Goal: Transaction & Acquisition: Purchase product/service

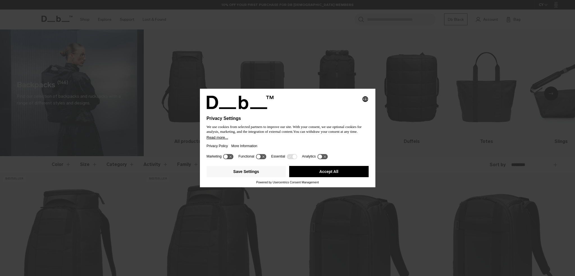
click at [331, 174] on button "Accept All" at bounding box center [328, 171] width 79 height 11
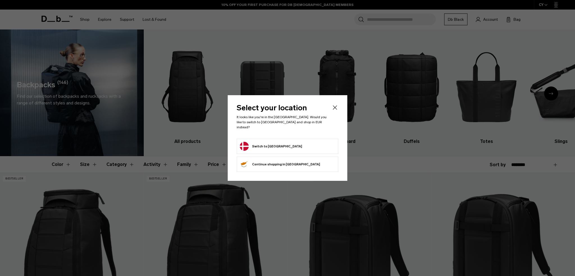
click at [267, 142] on button "Switch to Denmark" at bounding box center [271, 146] width 62 height 9
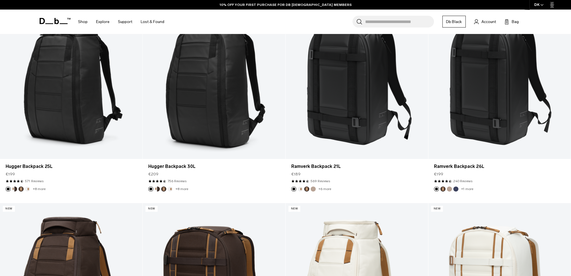
scroll to position [120, 0]
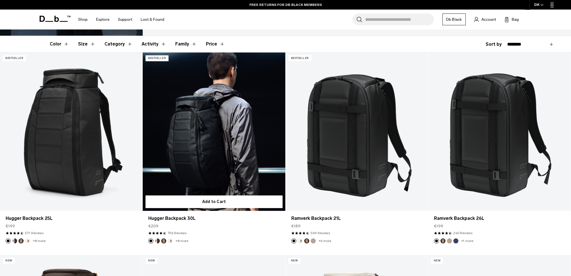
click at [182, 165] on link "Hugger Backpack 30L" at bounding box center [214, 131] width 142 height 158
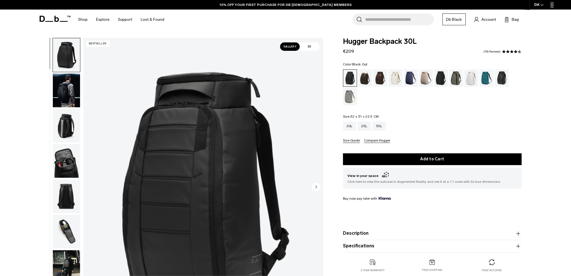
click at [62, 159] on img "button" at bounding box center [66, 161] width 27 height 34
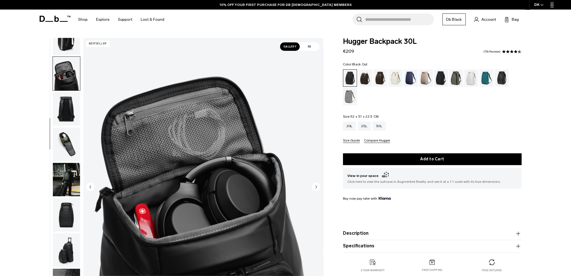
scroll to position [89, 0]
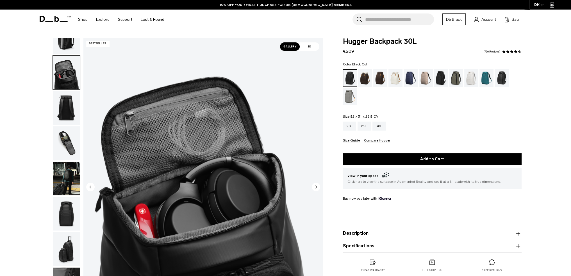
click at [66, 144] on img "button" at bounding box center [66, 143] width 27 height 34
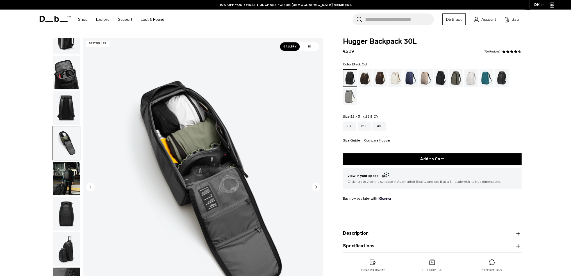
click at [63, 177] on img "button" at bounding box center [66, 179] width 27 height 34
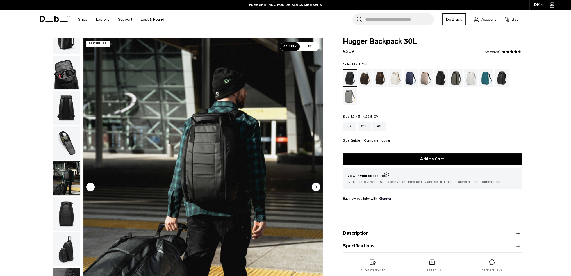
click at [65, 217] on img "button" at bounding box center [66, 214] width 27 height 34
